Goal: Check status: Check status

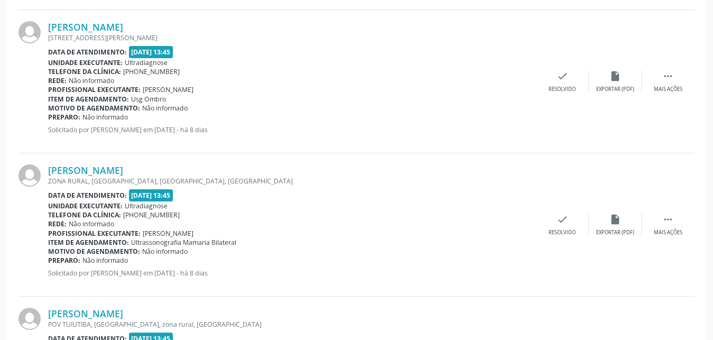
scroll to position [1046, 0]
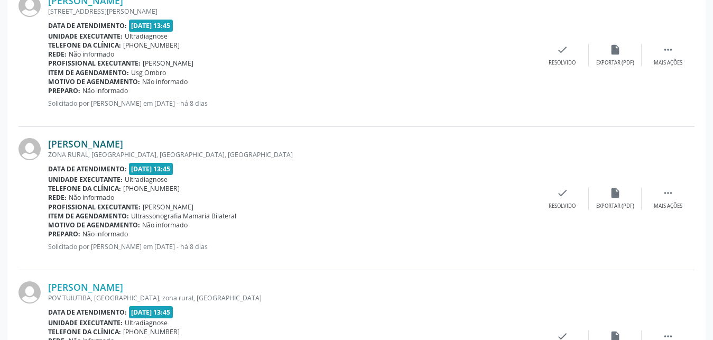
click at [88, 145] on link "[PERSON_NAME]" at bounding box center [85, 144] width 75 height 12
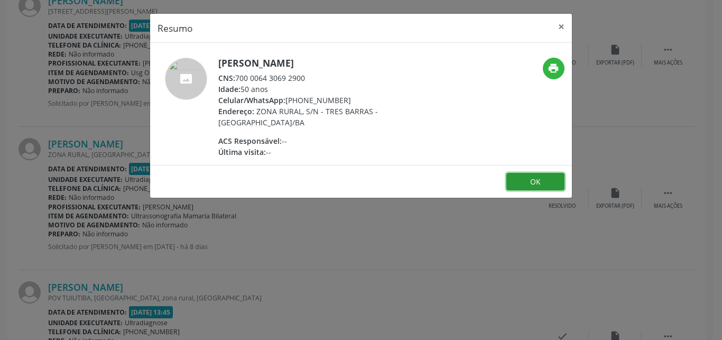
click at [520, 175] on button "OK" at bounding box center [535, 182] width 58 height 18
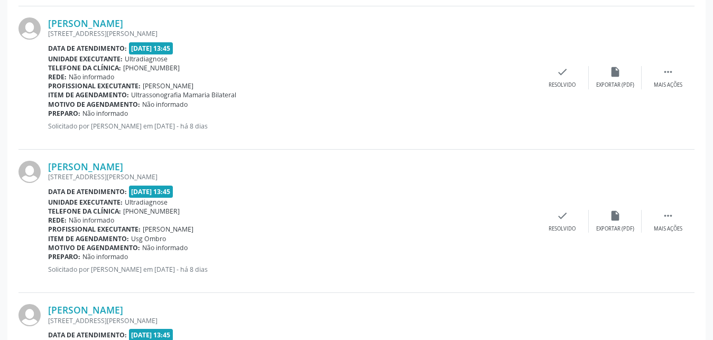
scroll to position [791, 0]
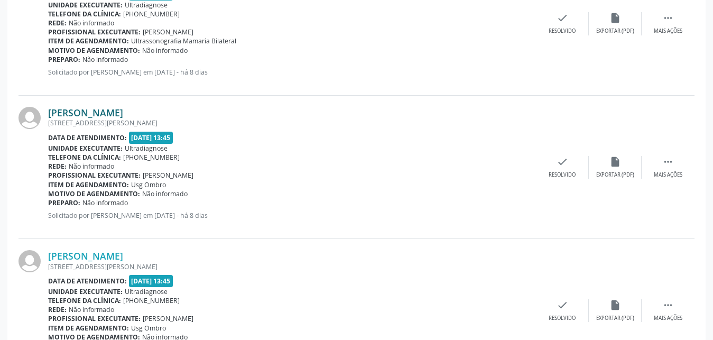
click at [105, 110] on link "[PERSON_NAME]" at bounding box center [85, 113] width 75 height 12
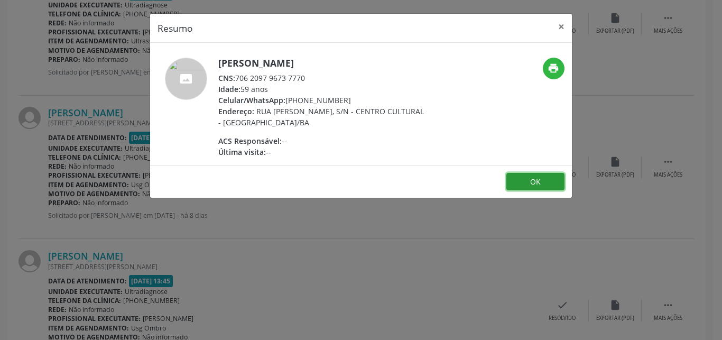
click at [531, 182] on button "OK" at bounding box center [535, 182] width 58 height 18
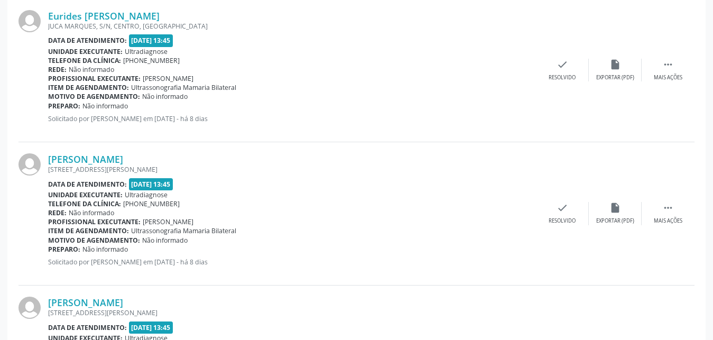
scroll to position [525, 0]
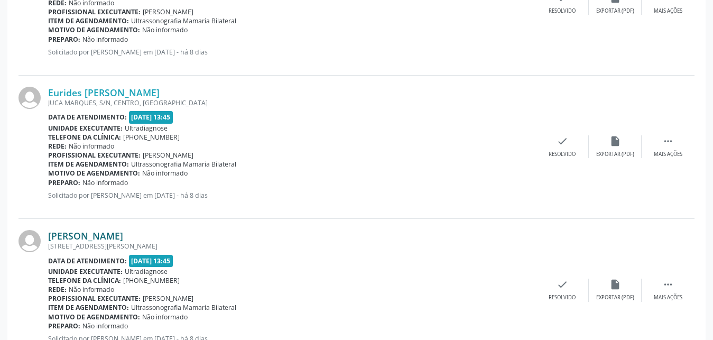
click at [82, 235] on link "[PERSON_NAME]" at bounding box center [85, 236] width 75 height 12
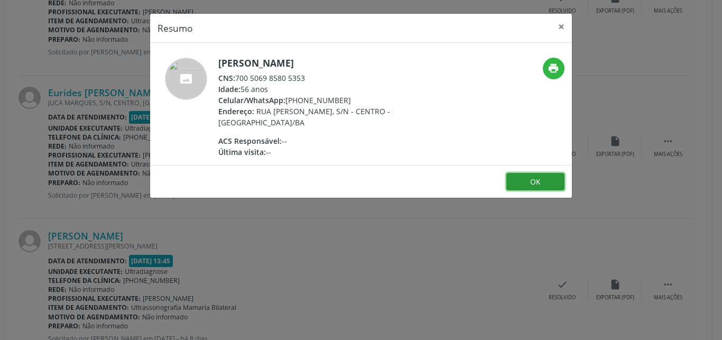
click at [537, 177] on button "OK" at bounding box center [535, 182] width 58 height 18
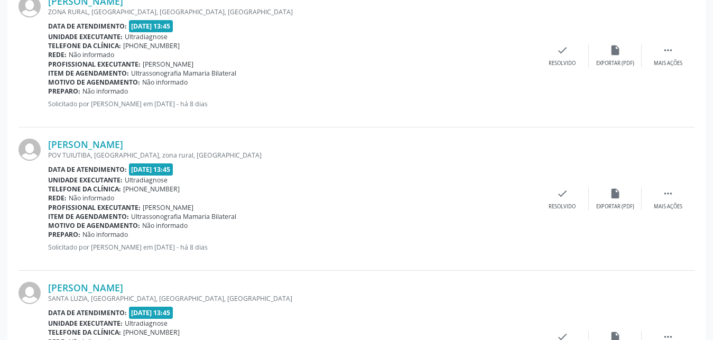
scroll to position [1196, 0]
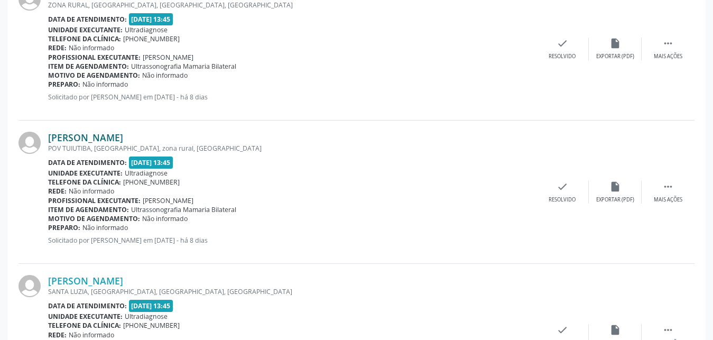
click at [87, 139] on link "[PERSON_NAME]" at bounding box center [85, 138] width 75 height 12
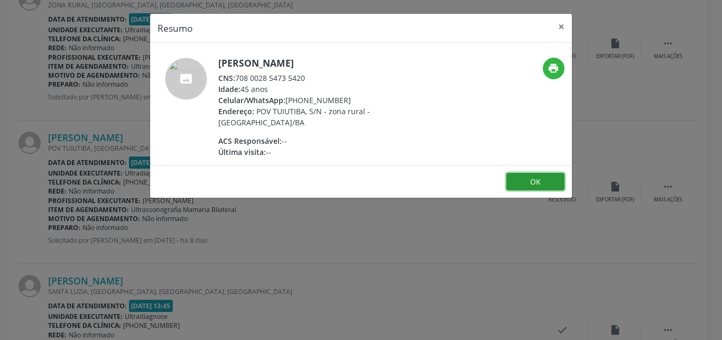
click at [542, 179] on button "OK" at bounding box center [535, 182] width 58 height 18
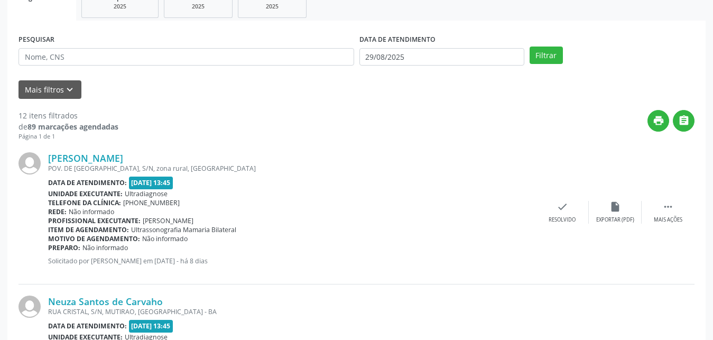
scroll to position [170, 0]
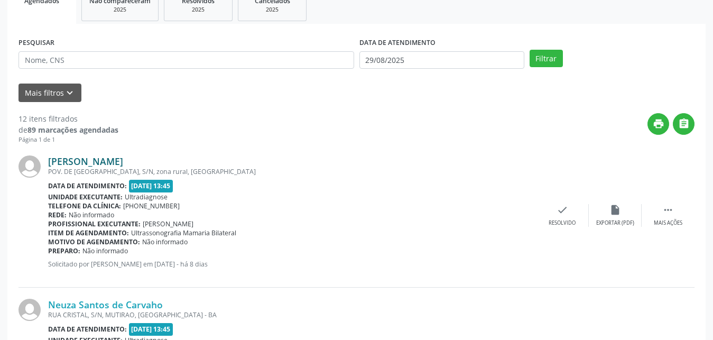
click at [105, 161] on link "[PERSON_NAME]" at bounding box center [85, 161] width 75 height 12
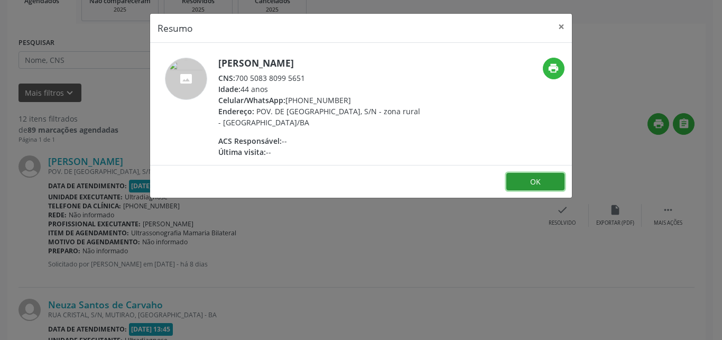
click at [545, 184] on button "OK" at bounding box center [535, 182] width 58 height 18
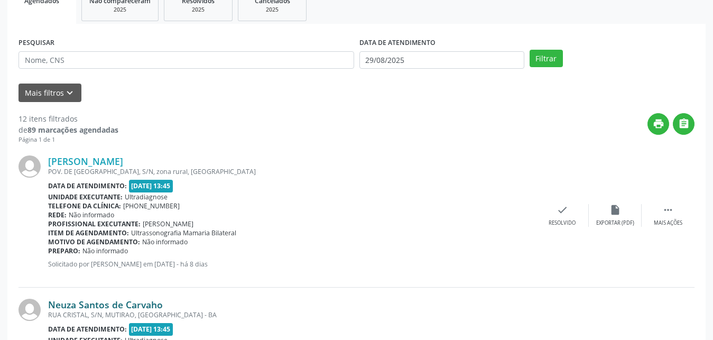
click at [64, 304] on link "Neuza Santos de Carvaho" at bounding box center [105, 305] width 115 height 12
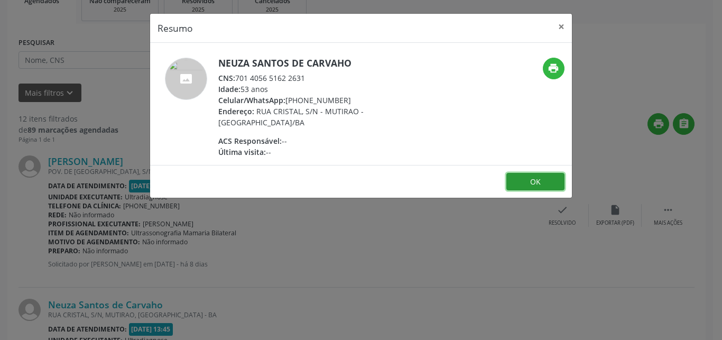
click at [541, 184] on button "OK" at bounding box center [535, 182] width 58 height 18
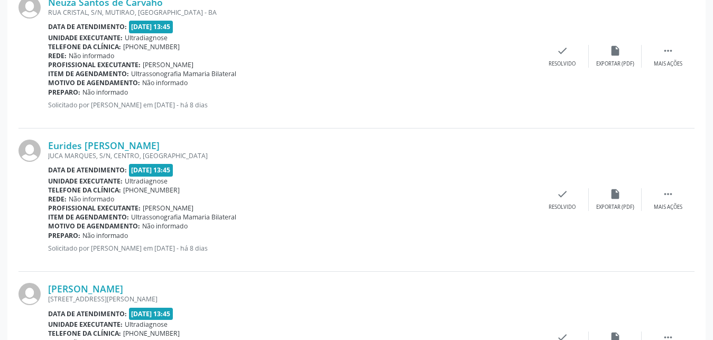
scroll to position [508, 0]
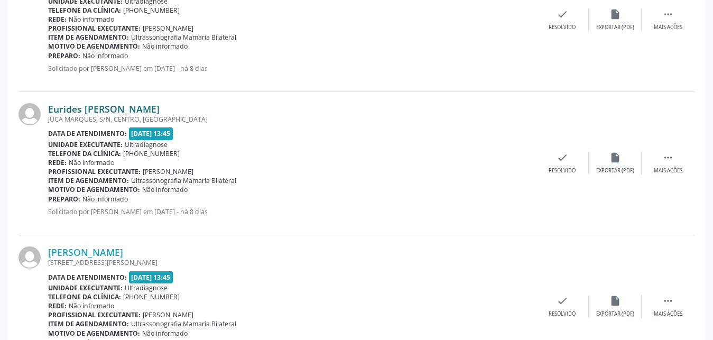
click at [106, 111] on link "Eurides [PERSON_NAME]" at bounding box center [104, 109] width 112 height 12
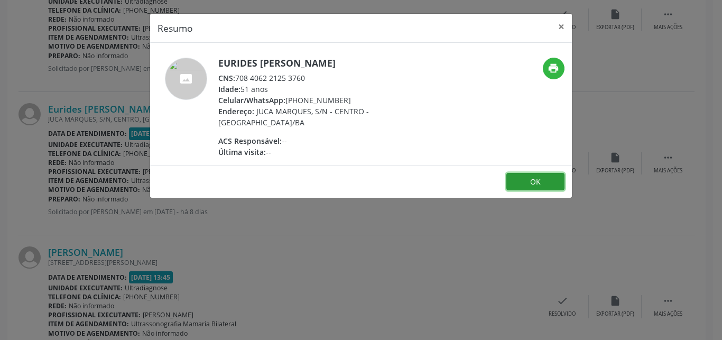
click at [531, 184] on button "OK" at bounding box center [535, 182] width 58 height 18
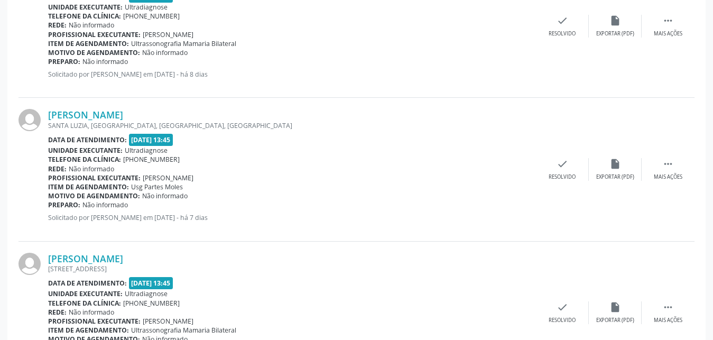
scroll to position [1401, 0]
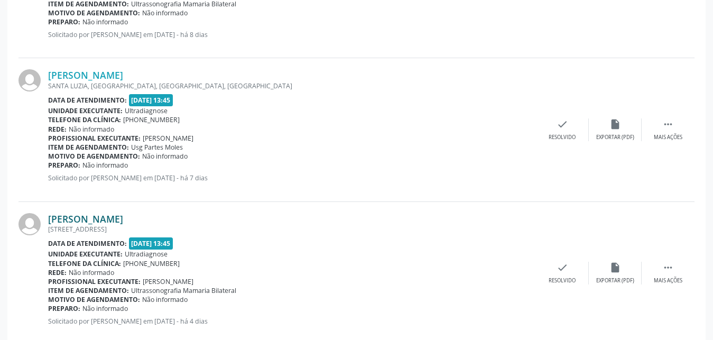
click at [86, 220] on link "[PERSON_NAME]" at bounding box center [85, 219] width 75 height 12
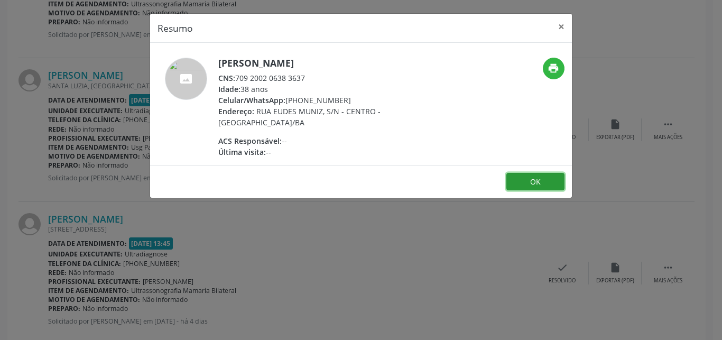
click at [540, 181] on button "OK" at bounding box center [535, 182] width 58 height 18
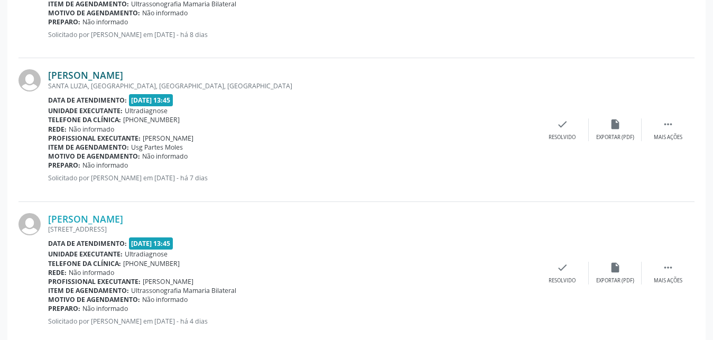
click at [66, 80] on link "[PERSON_NAME]" at bounding box center [85, 75] width 75 height 12
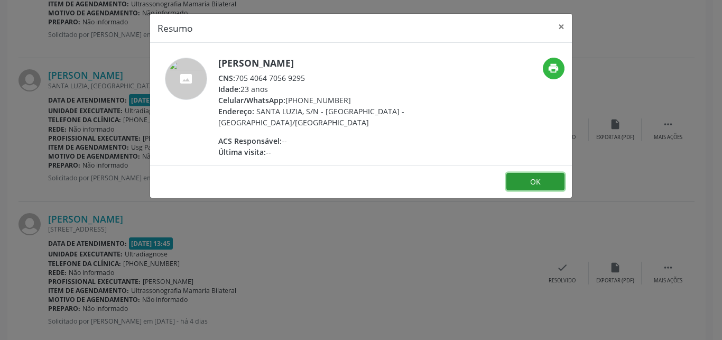
click at [541, 178] on button "OK" at bounding box center [535, 182] width 58 height 18
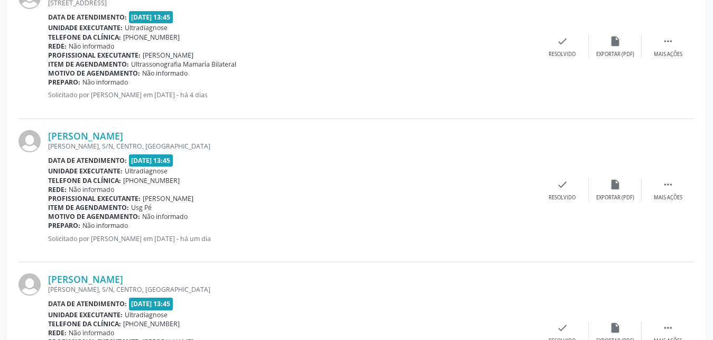
scroll to position [1711, 0]
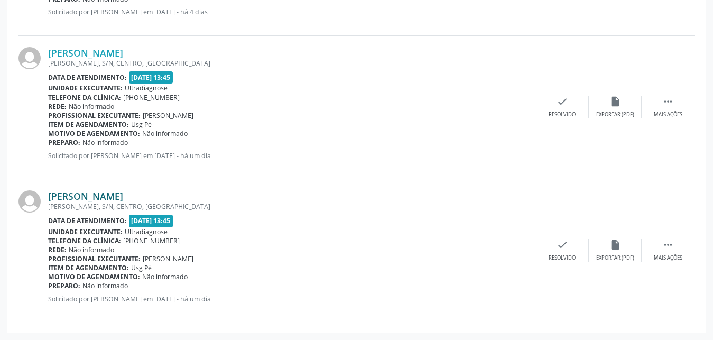
click at [83, 194] on link "[PERSON_NAME]" at bounding box center [85, 196] width 75 height 12
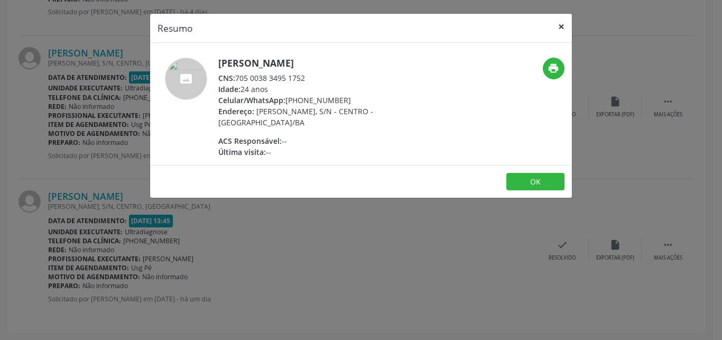
click at [561, 26] on button "×" at bounding box center [561, 27] width 21 height 26
